Goal: Navigation & Orientation: Find specific page/section

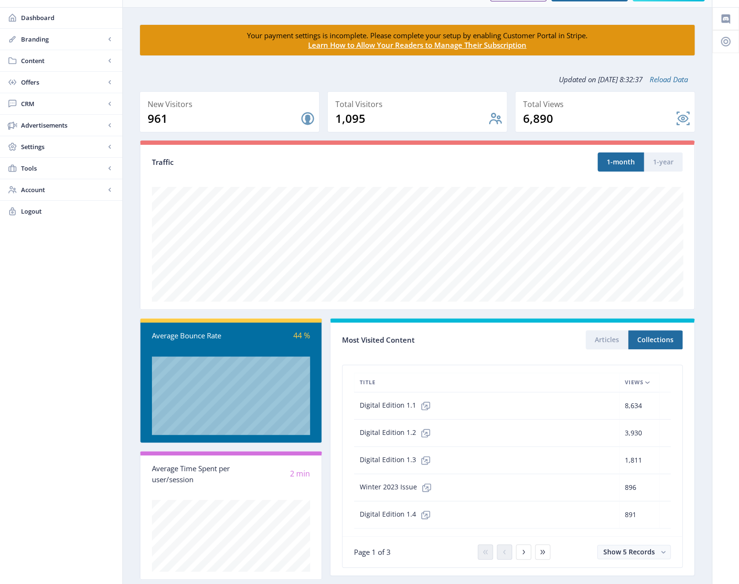
scroll to position [43, 0]
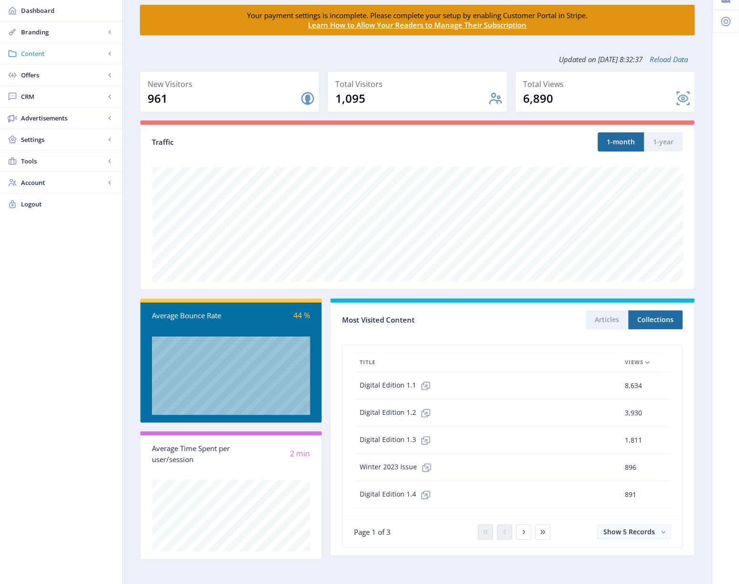
click at [42, 44] on link "Content" at bounding box center [61, 53] width 122 height 21
click at [43, 99] on span "Collections" at bounding box center [72, 97] width 82 height 10
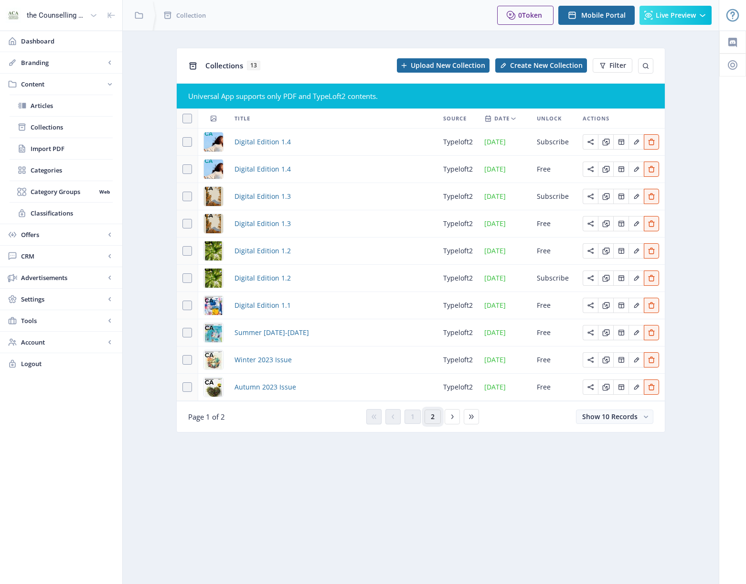
click at [429, 423] on button "2" at bounding box center [433, 416] width 16 height 14
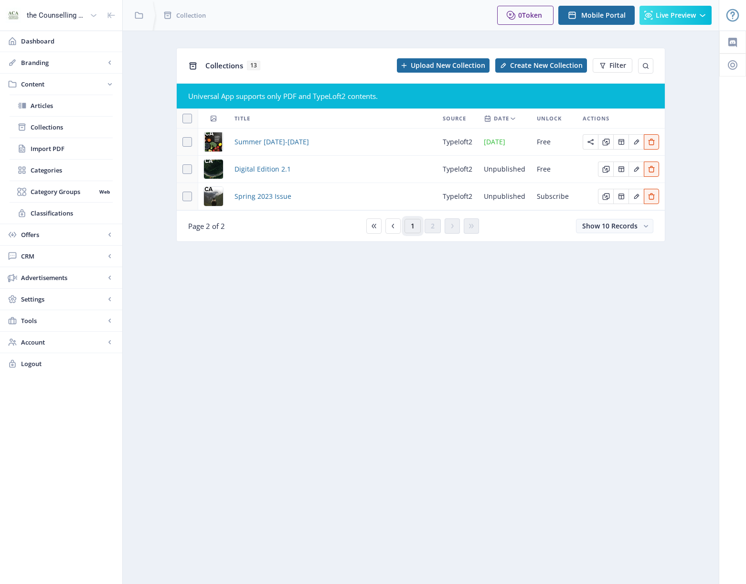
drag, startPoint x: 413, startPoint y: 226, endPoint x: 393, endPoint y: 253, distance: 32.8
click at [413, 227] on span "1" at bounding box center [413, 226] width 4 height 8
